Goal: Book appointment/travel/reservation

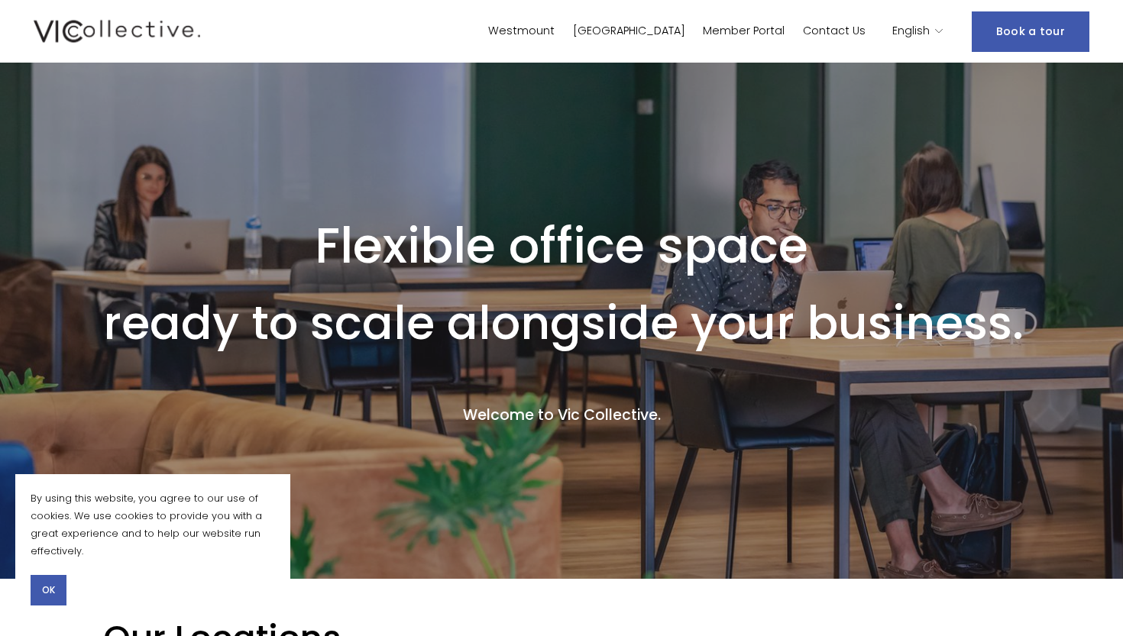
click at [685, 29] on link "[GEOGRAPHIC_DATA]" at bounding box center [629, 32] width 112 height 22
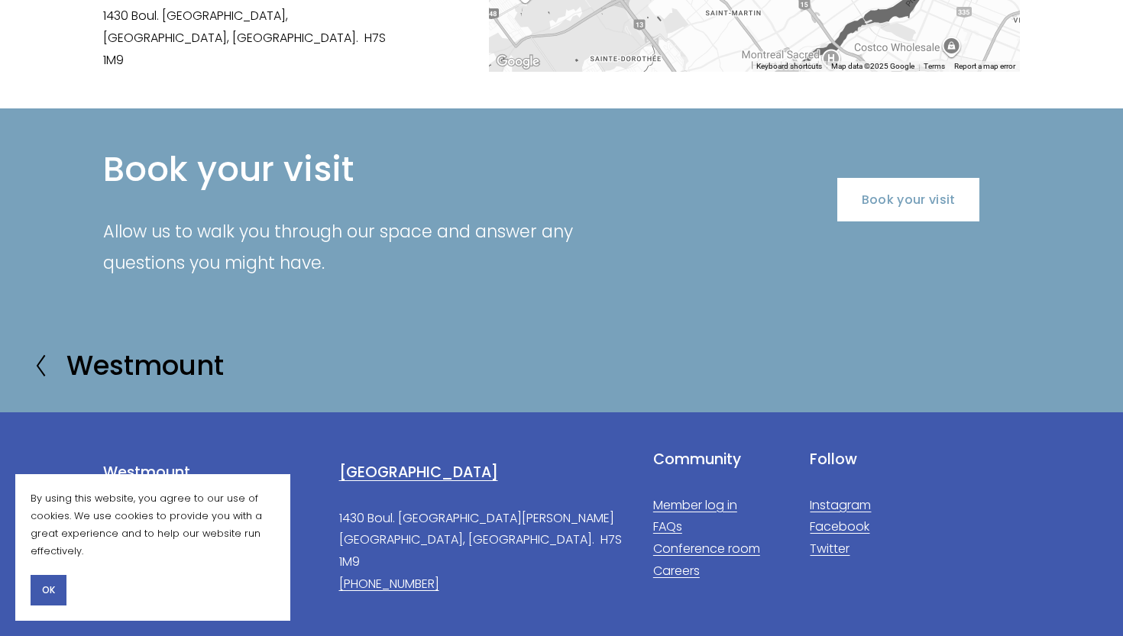
scroll to position [2509, 0]
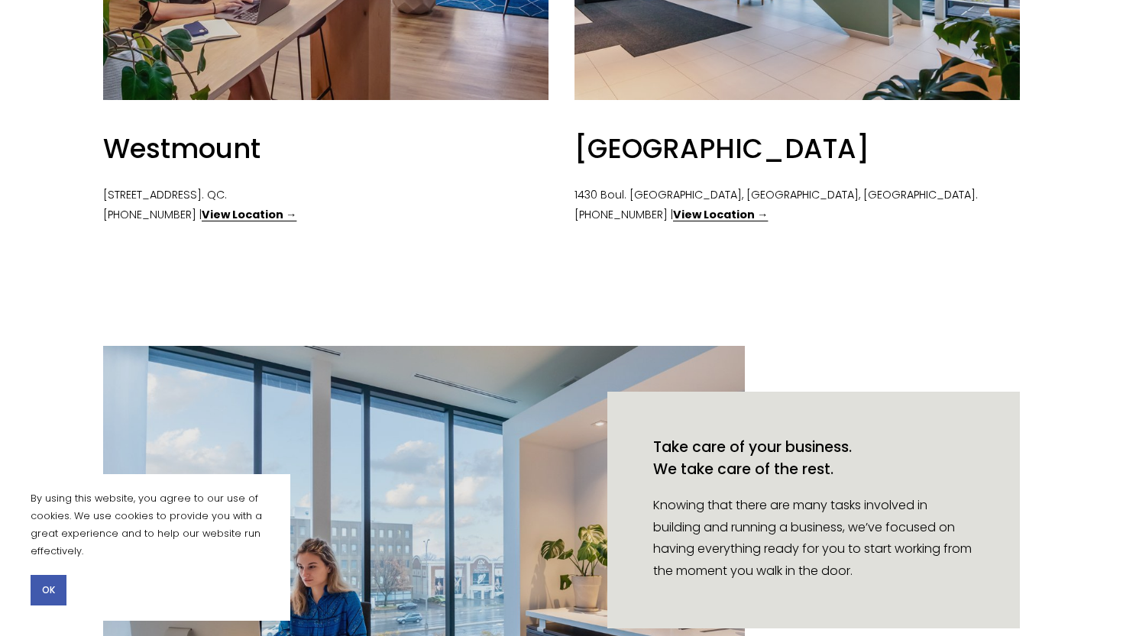
scroll to position [949, 0]
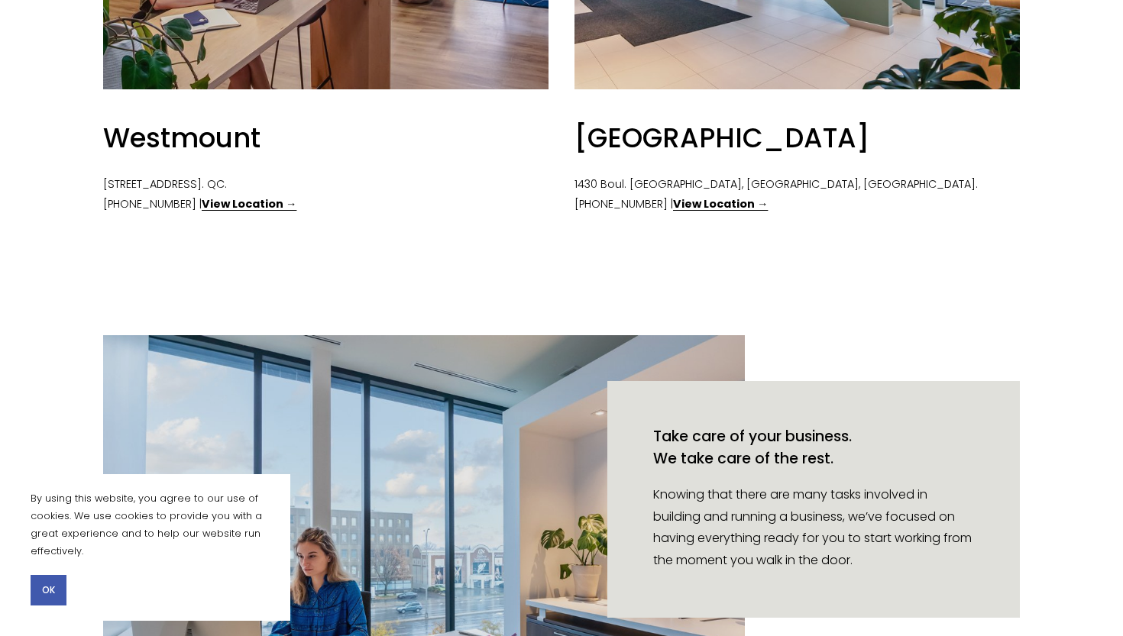
click at [723, 199] on strong "View Location →" at bounding box center [720, 203] width 95 height 15
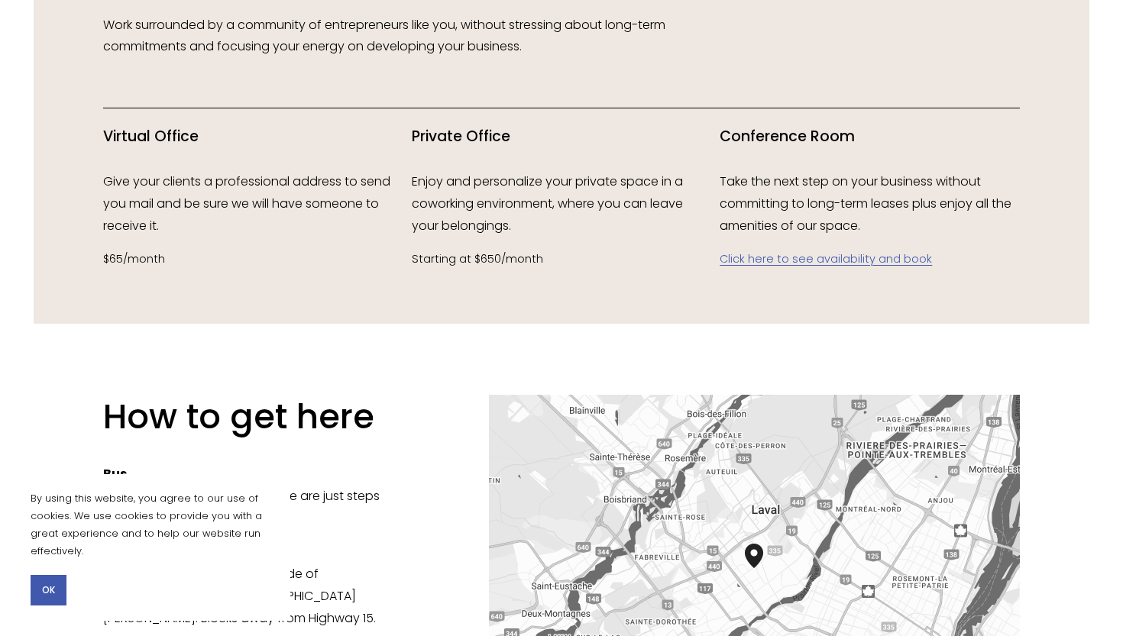
scroll to position [1839, 0]
click at [896, 257] on link "Click here to see availability and book" at bounding box center [825, 258] width 212 height 15
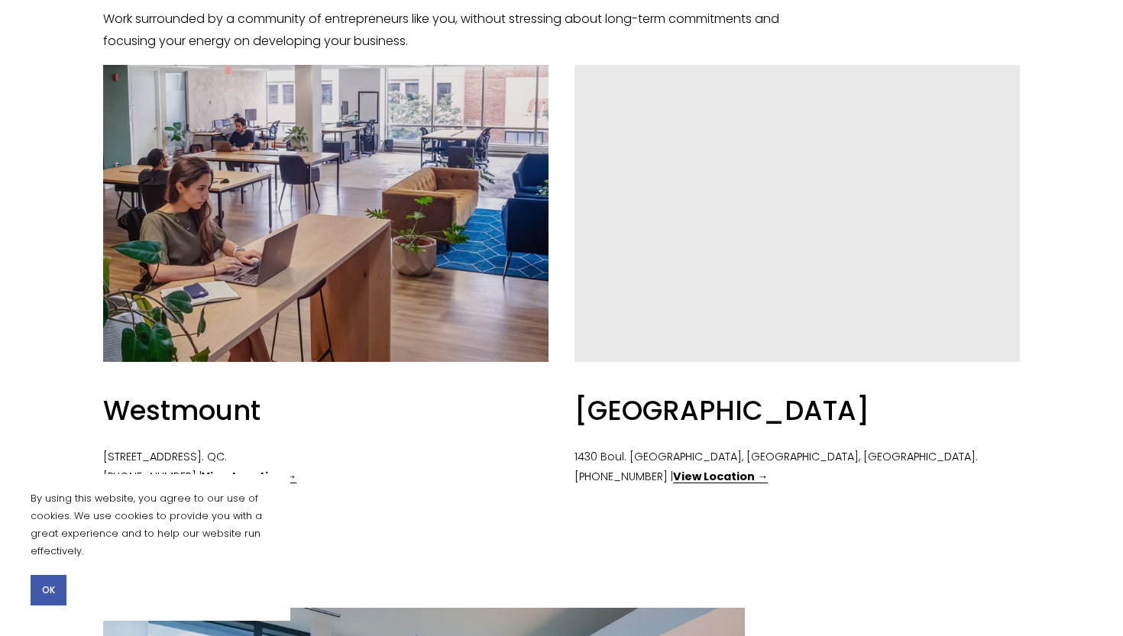
scroll to position [712, 0]
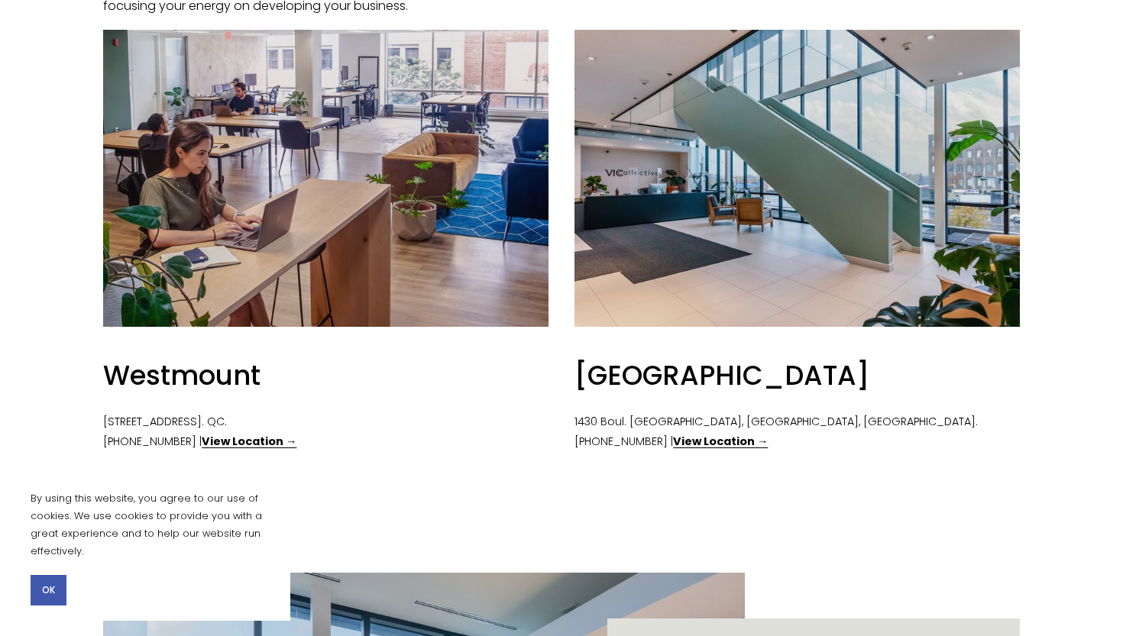
click at [727, 434] on strong "View Location →" at bounding box center [720, 441] width 95 height 15
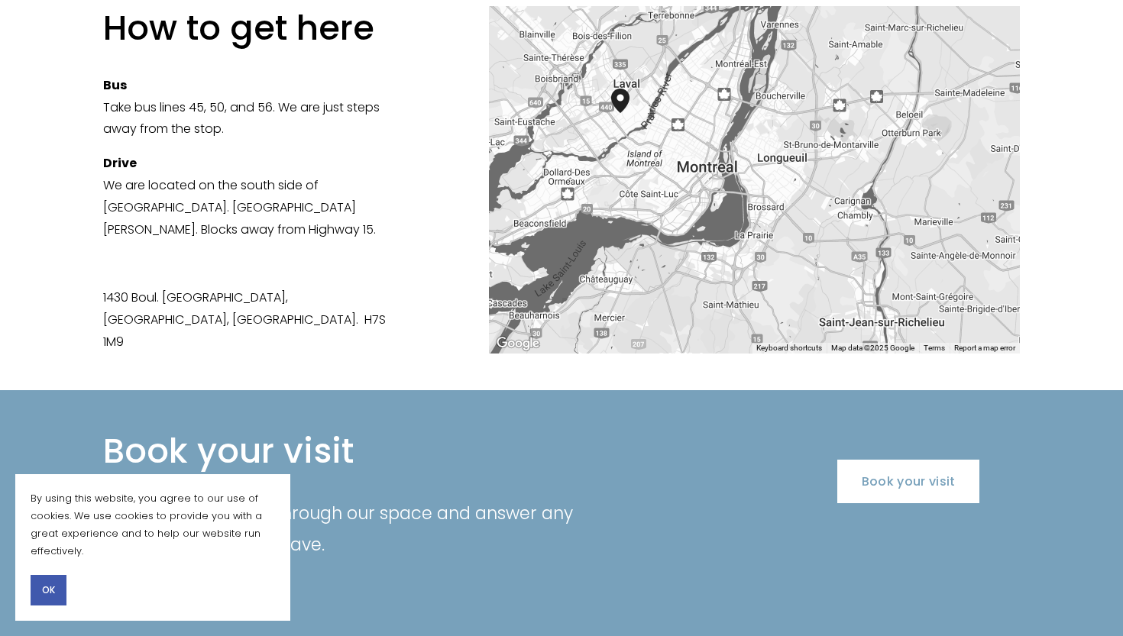
scroll to position [2231, 0]
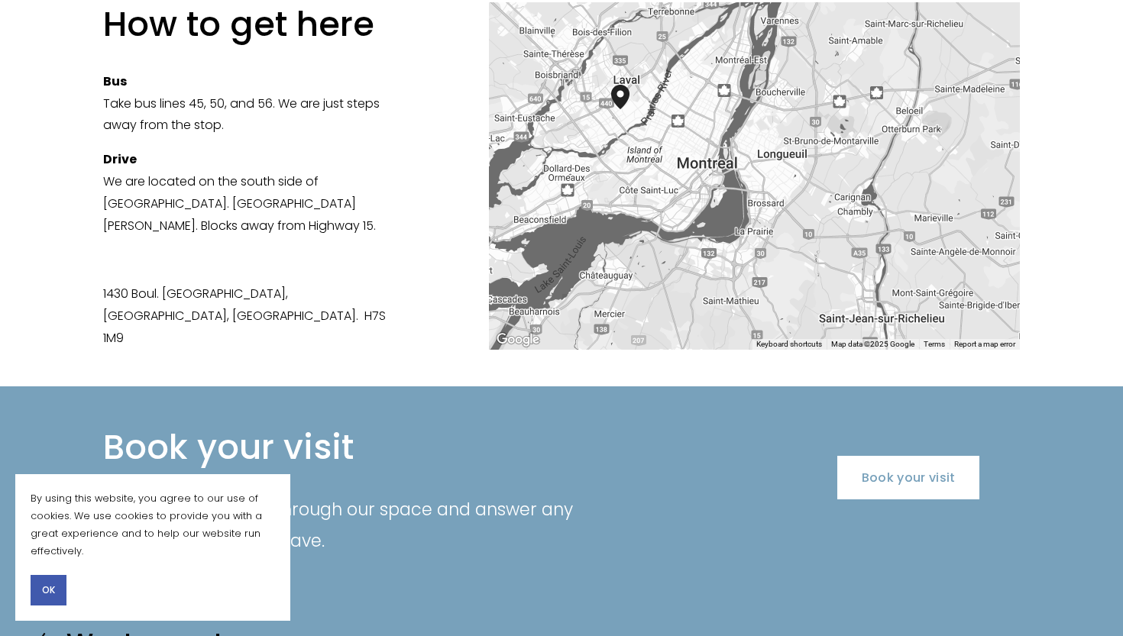
click at [929, 456] on link "Book your visit" at bounding box center [908, 478] width 143 height 44
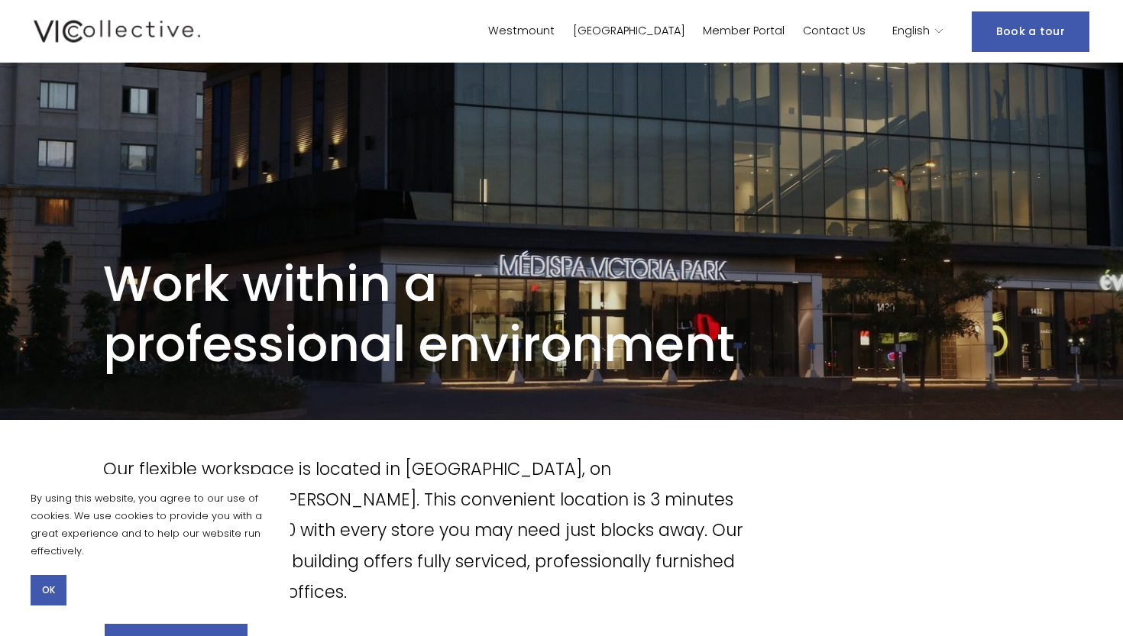
scroll to position [0, 0]
click at [677, 35] on link "[GEOGRAPHIC_DATA]" at bounding box center [629, 32] width 112 height 22
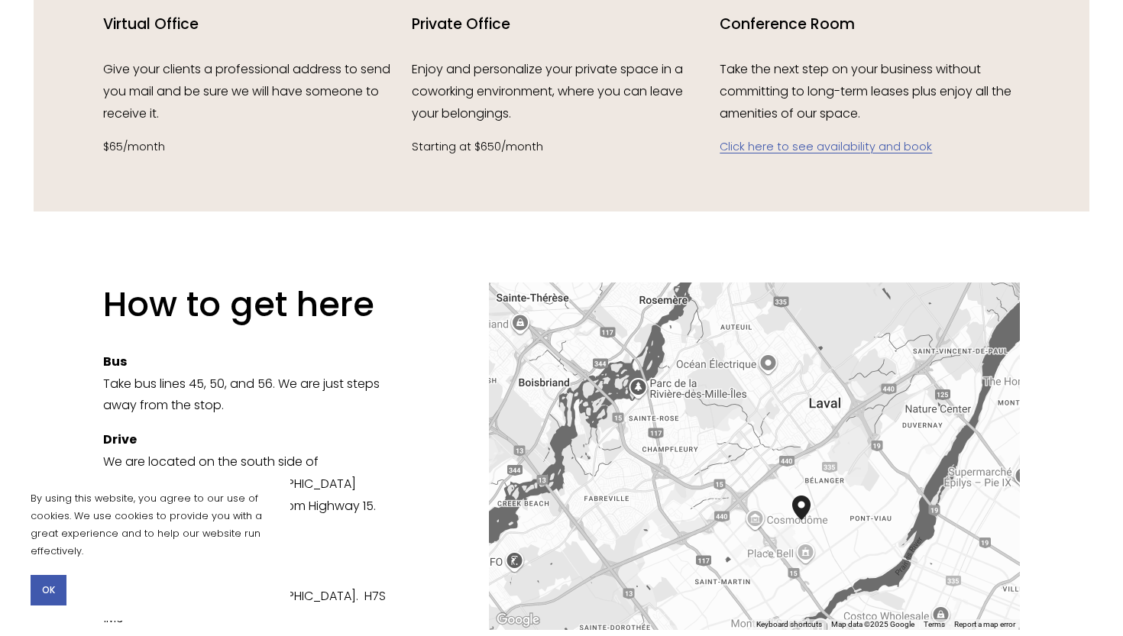
scroll to position [1934, 0]
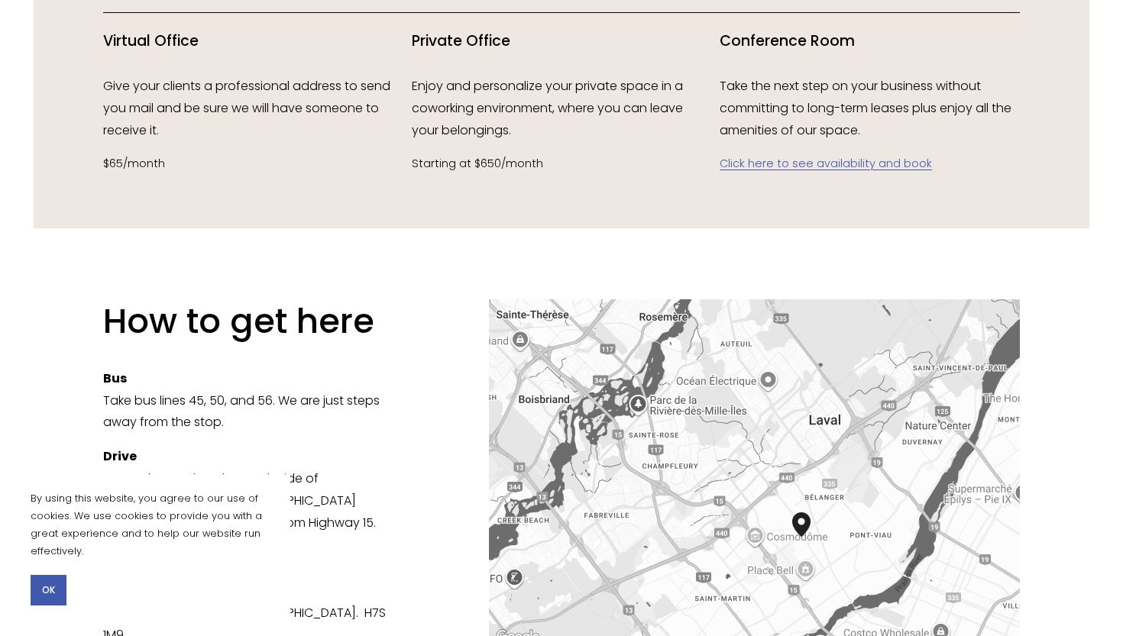
click at [796, 159] on link "Click here to see availability and book" at bounding box center [825, 163] width 212 height 15
